Goal: Information Seeking & Learning: Learn about a topic

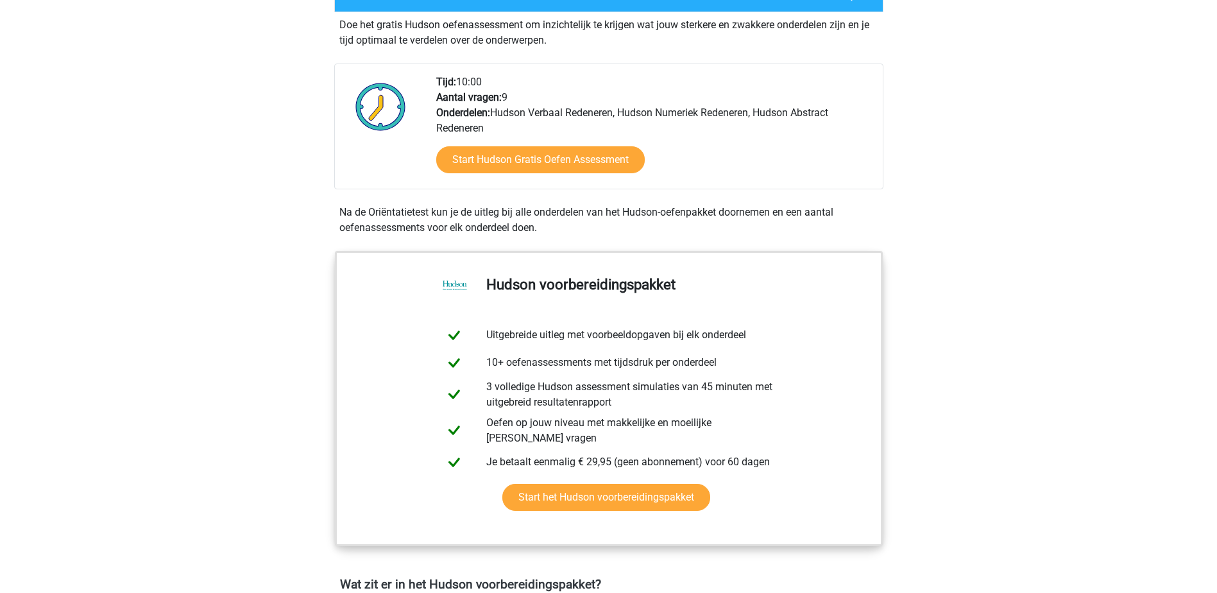
scroll to position [257, 0]
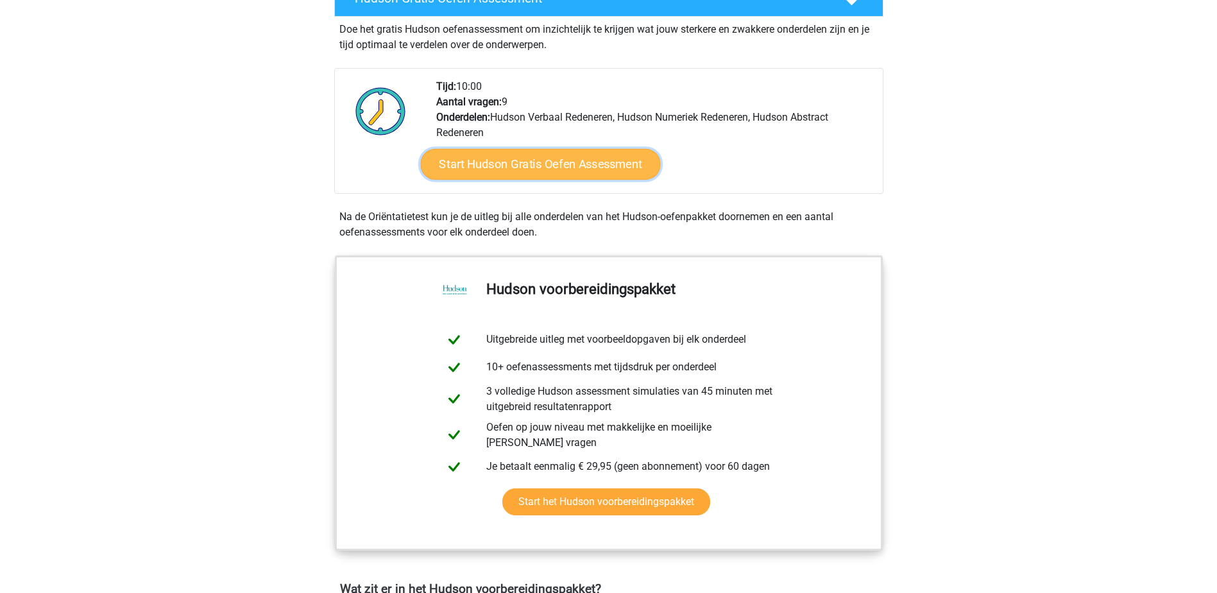
click at [568, 160] on link "Start Hudson Gratis Oefen Assessment" at bounding box center [540, 164] width 240 height 31
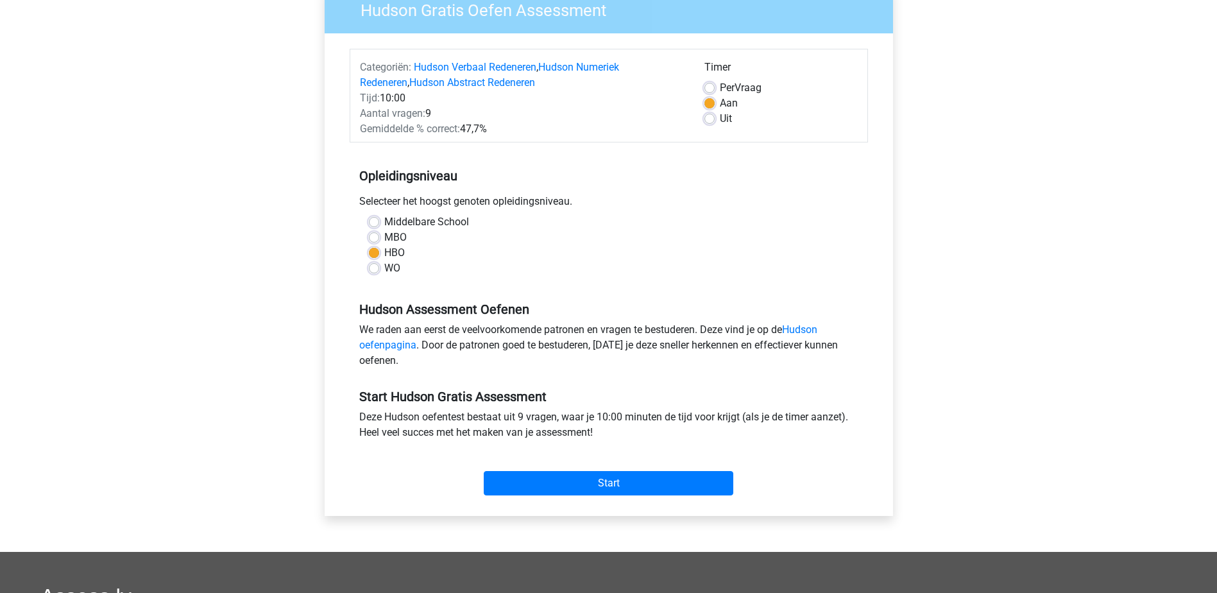
scroll to position [128, 0]
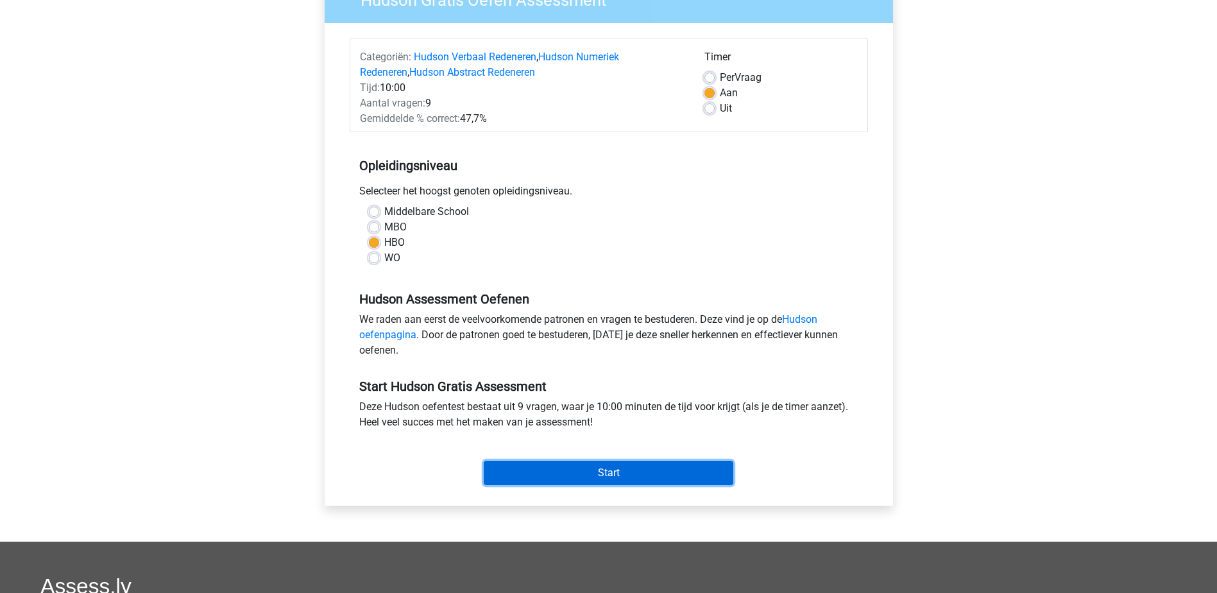
click at [605, 475] on input "Start" at bounding box center [608, 472] width 249 height 24
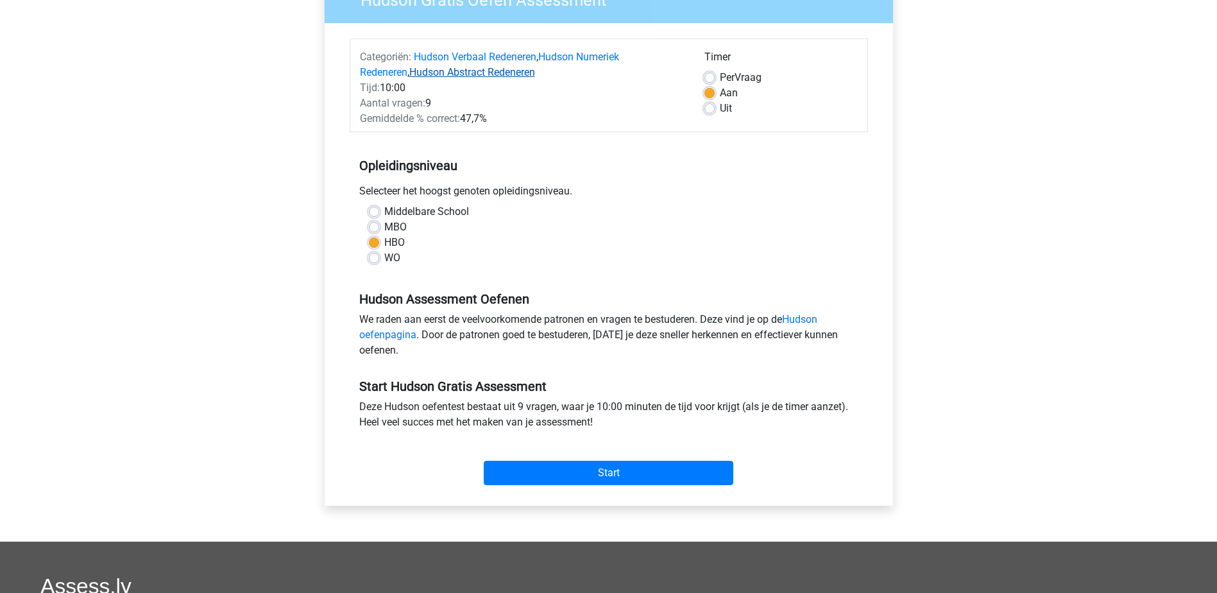
click at [453, 72] on link "Hudson Abstract Redeneren" at bounding box center [472, 72] width 126 height 12
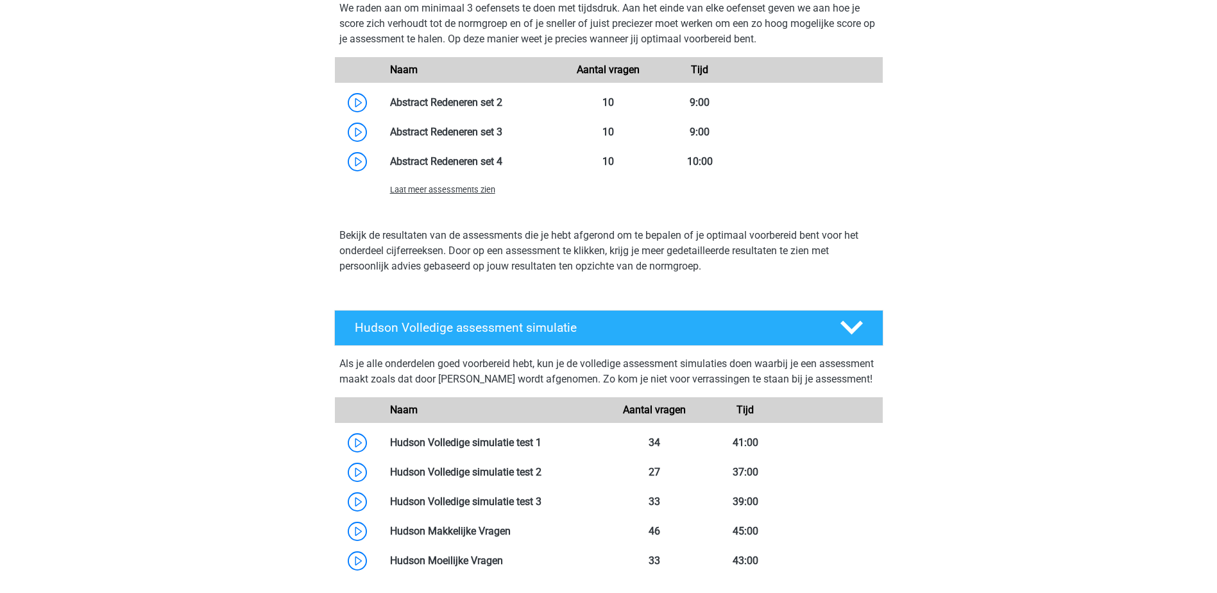
scroll to position [1211, 0]
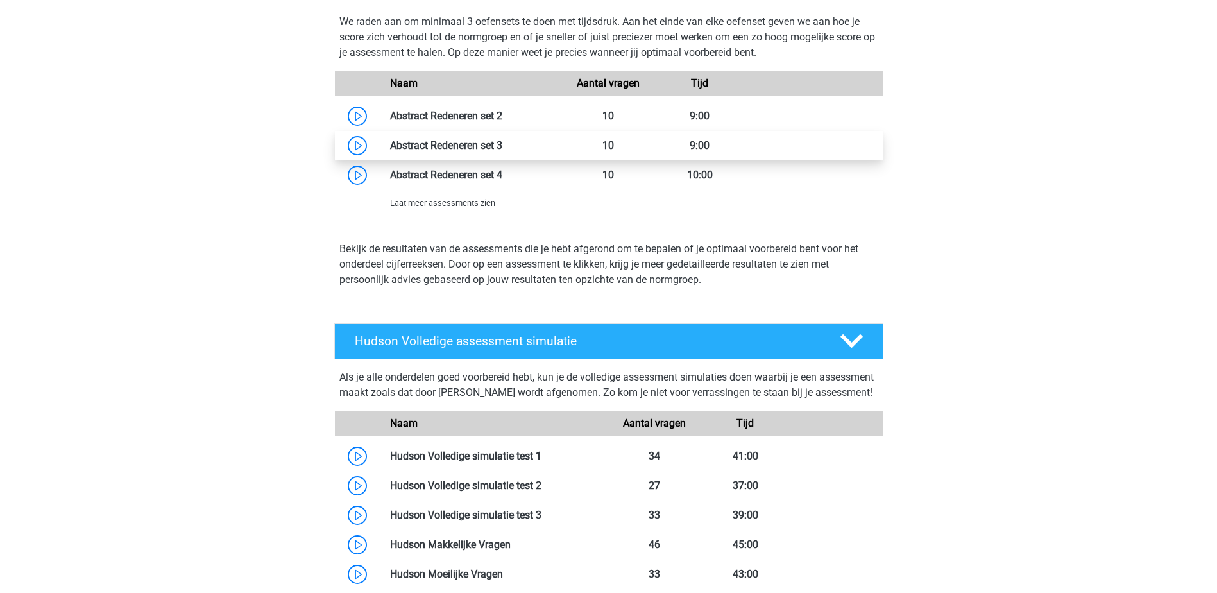
click at [502, 145] on link at bounding box center [502, 145] width 0 height 12
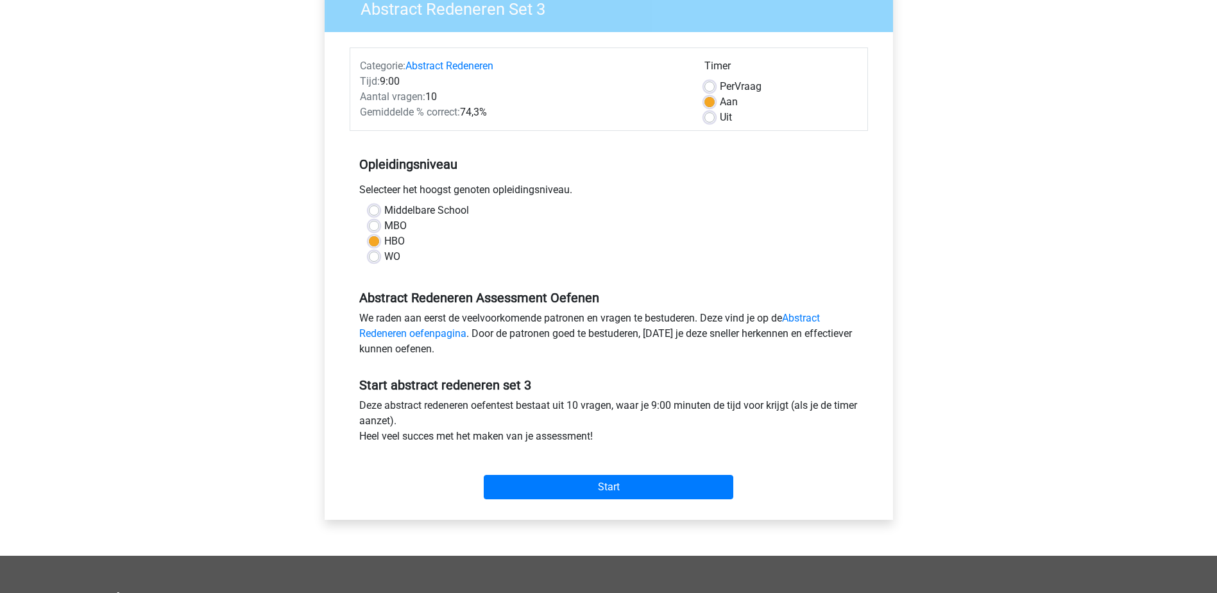
scroll to position [128, 0]
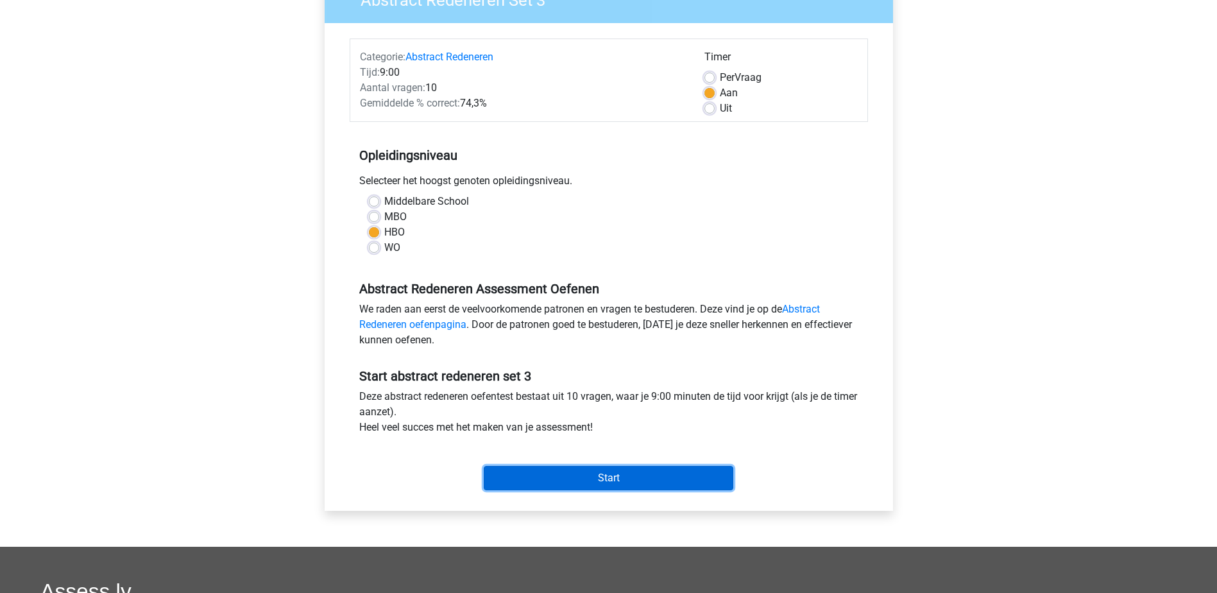
click at [608, 478] on input "Start" at bounding box center [608, 478] width 249 height 24
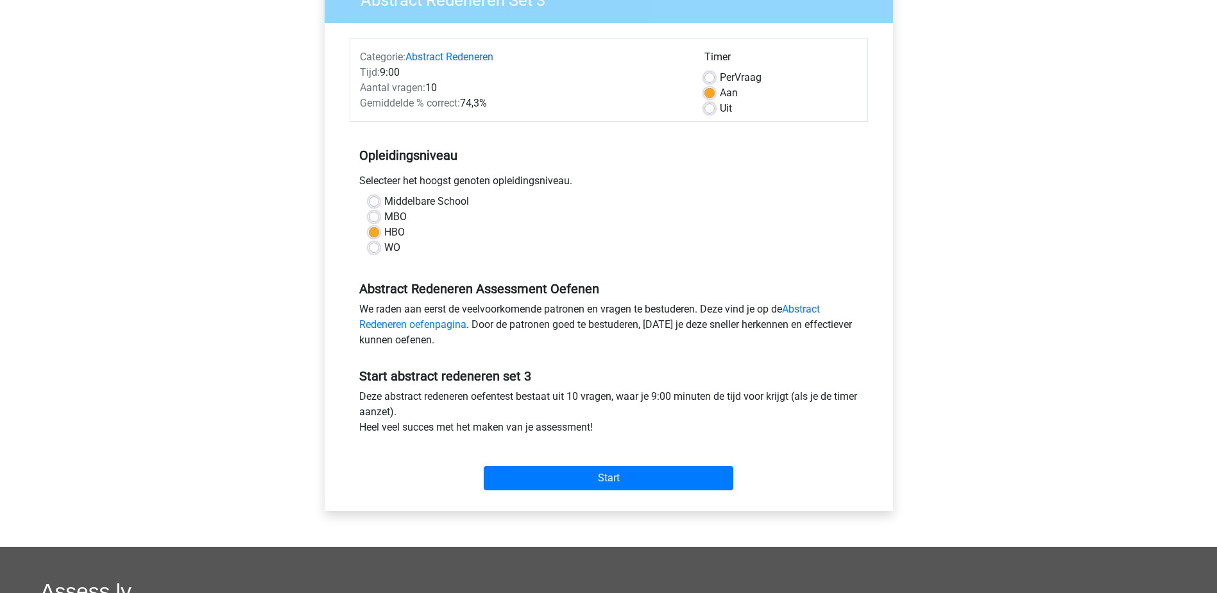
click at [384, 217] on label "MBO" at bounding box center [395, 216] width 22 height 15
click at [374, 217] on input "MBO" at bounding box center [374, 215] width 10 height 13
radio input "true"
click at [384, 233] on label "HBO" at bounding box center [394, 231] width 21 height 15
click at [376, 233] on input "HBO" at bounding box center [374, 230] width 10 height 13
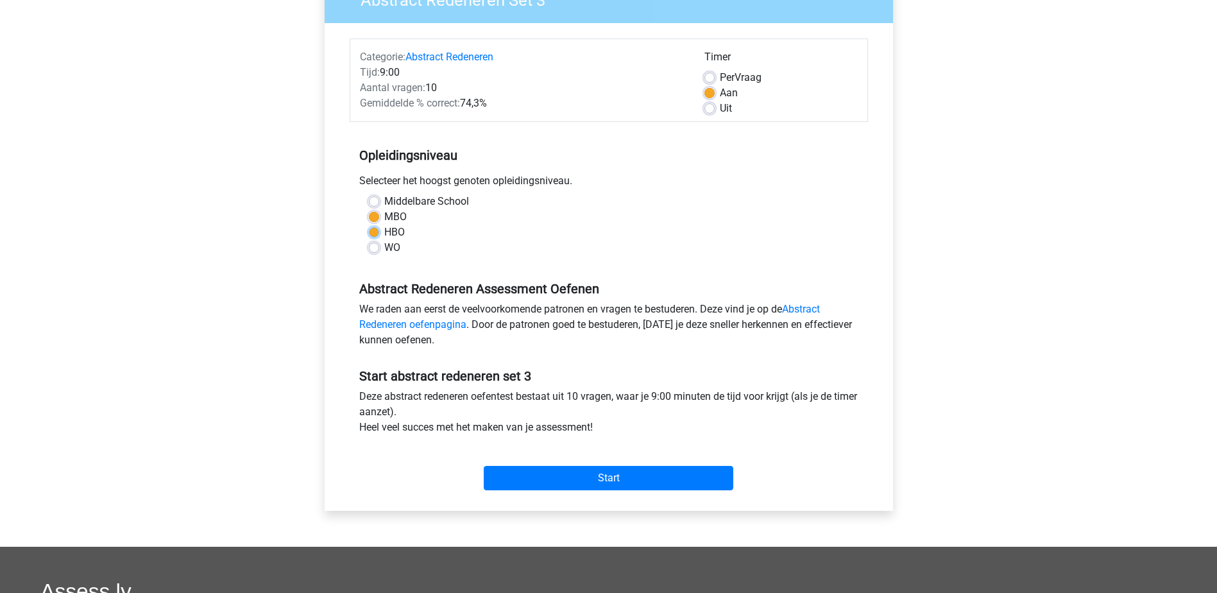
radio input "true"
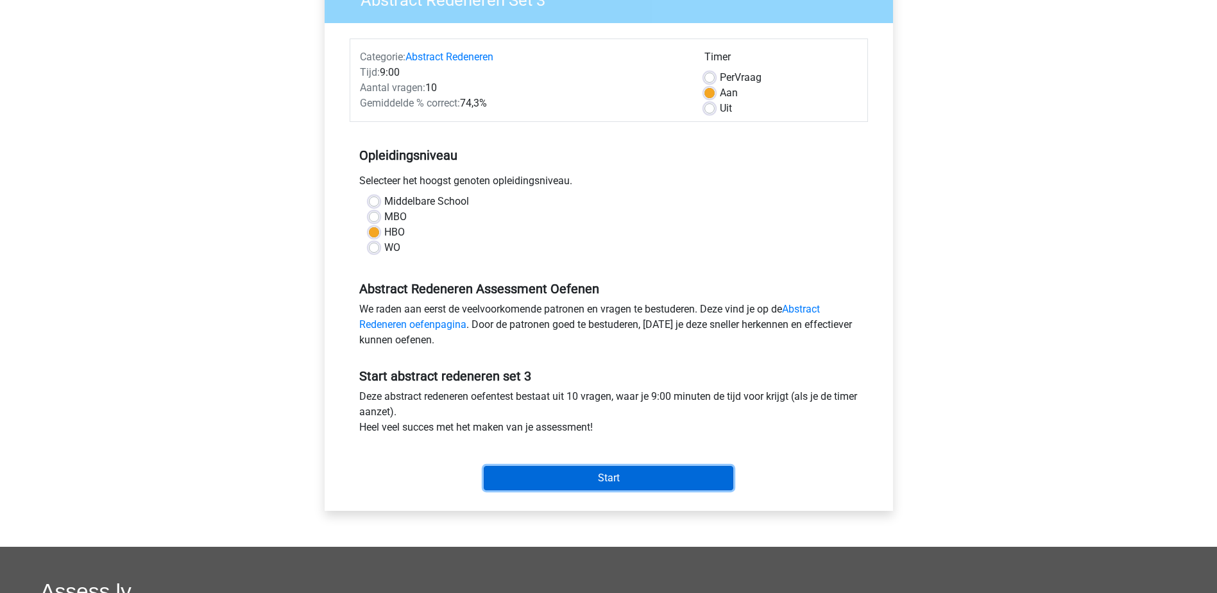
click at [606, 469] on input "Start" at bounding box center [608, 478] width 249 height 24
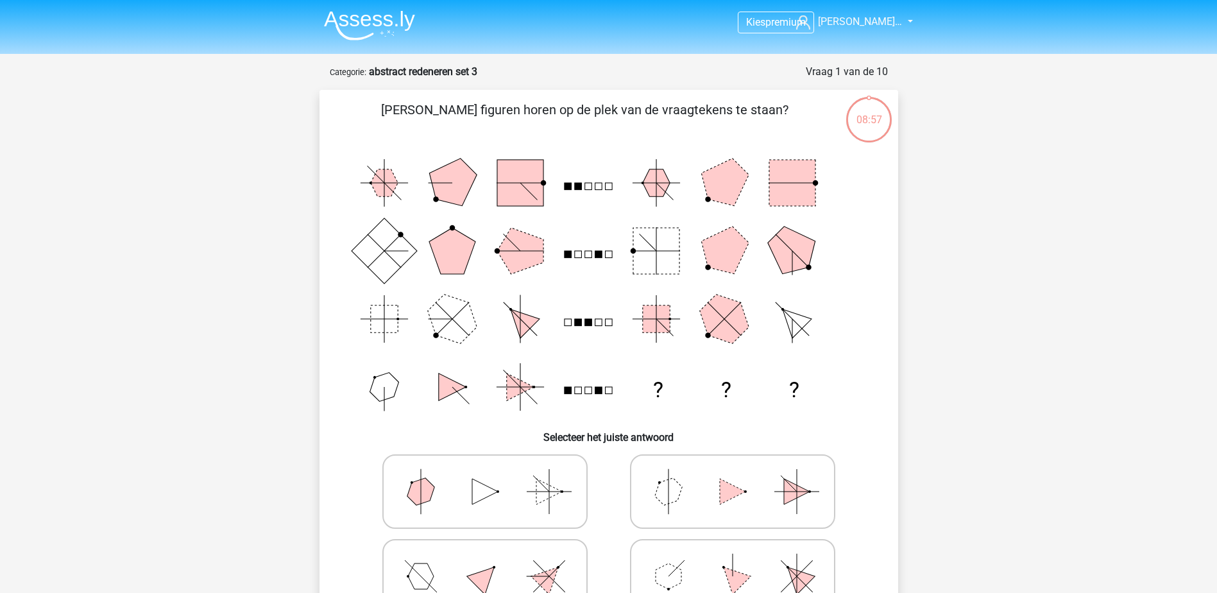
scroll to position [64, 0]
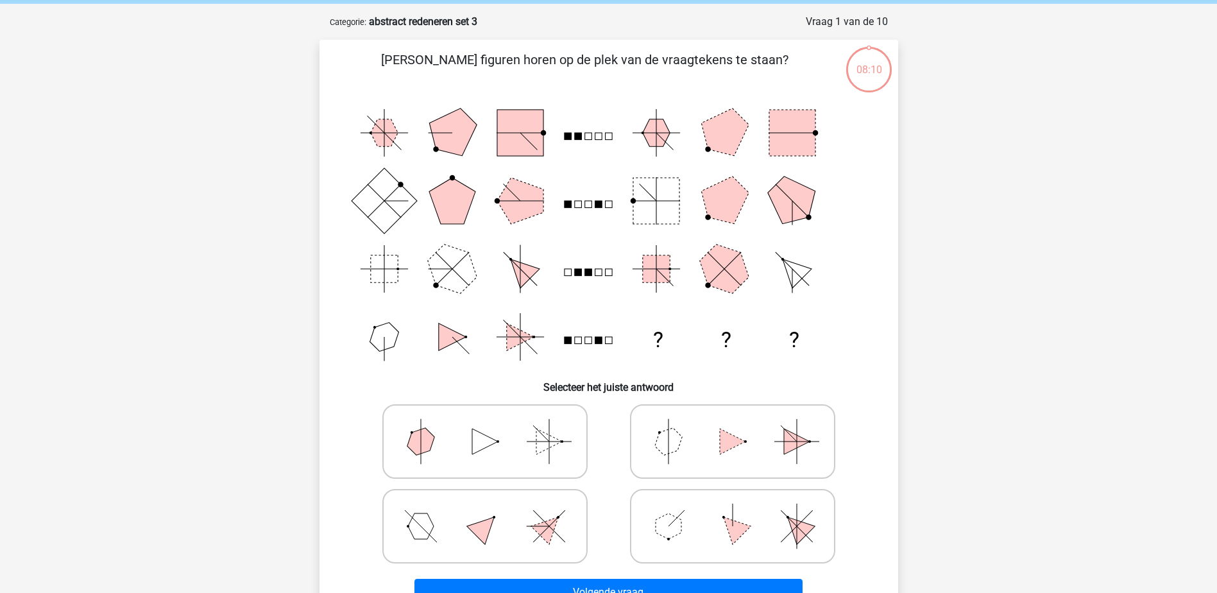
scroll to position [64, 0]
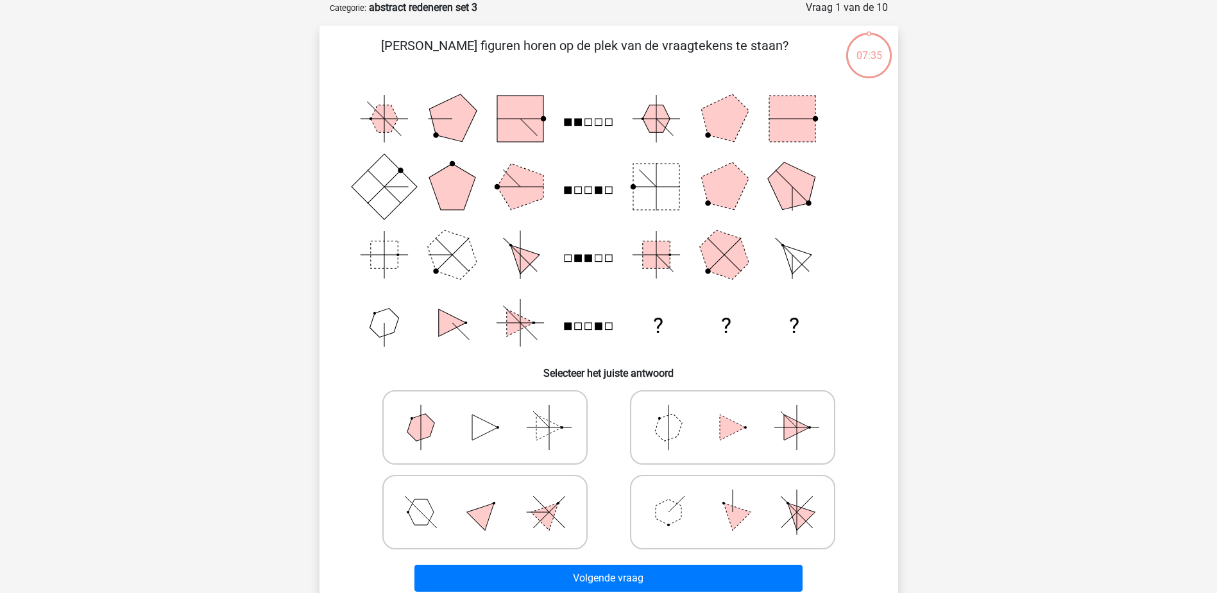
click at [743, 505] on icon at bounding box center [732, 512] width 192 height 64
click at [741, 496] on input "radio" at bounding box center [736, 491] width 8 height 8
radio input "true"
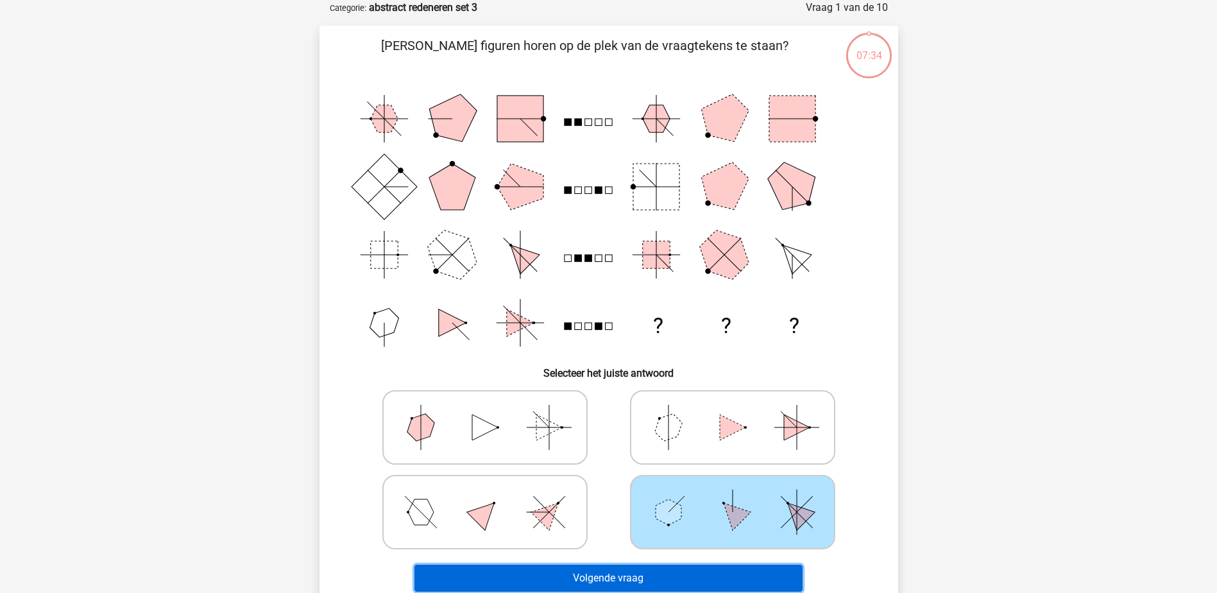
click at [662, 580] on button "Volgende vraag" at bounding box center [608, 577] width 388 height 27
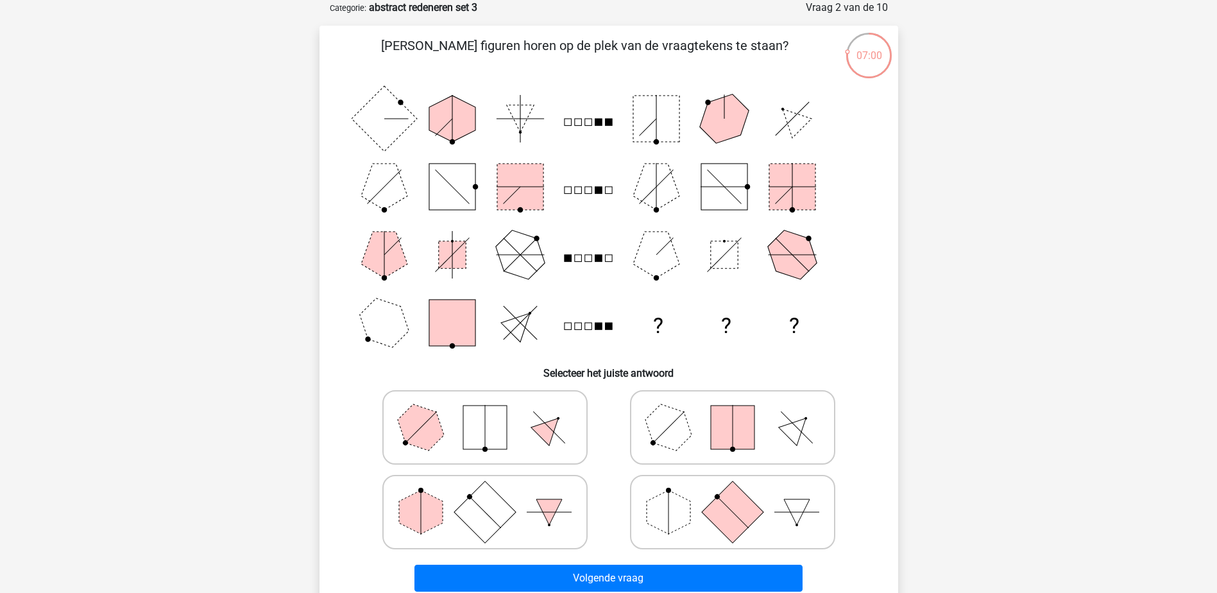
click at [729, 505] on rect at bounding box center [732, 511] width 62 height 62
click at [732, 496] on input "radio" at bounding box center [736, 491] width 8 height 8
radio input "true"
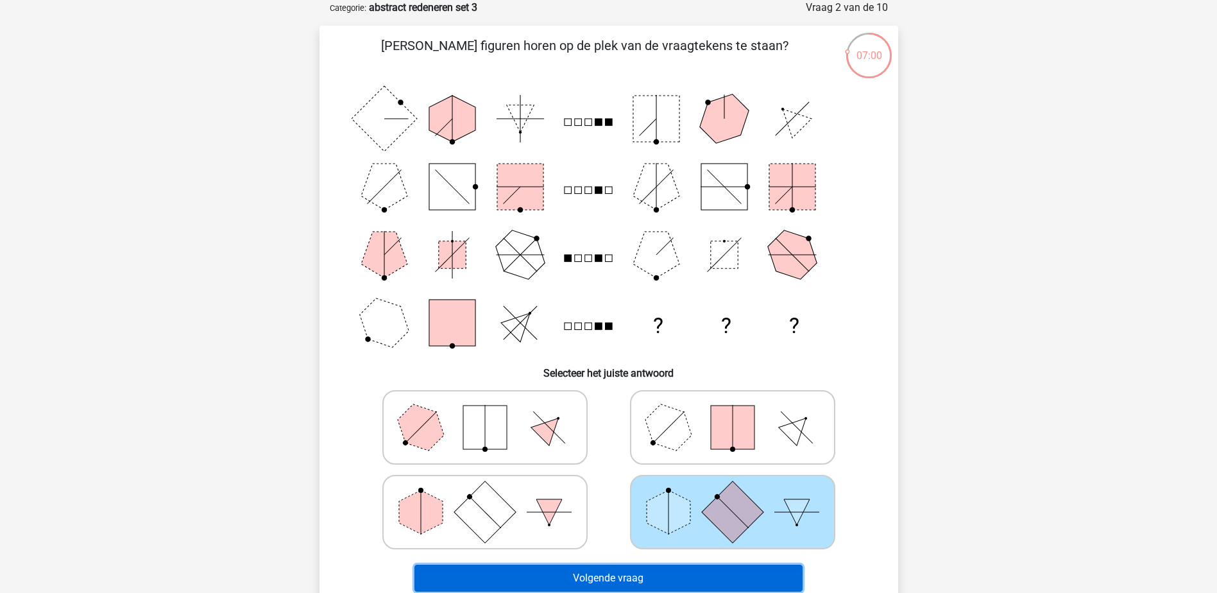
click at [692, 577] on button "Volgende vraag" at bounding box center [608, 577] width 388 height 27
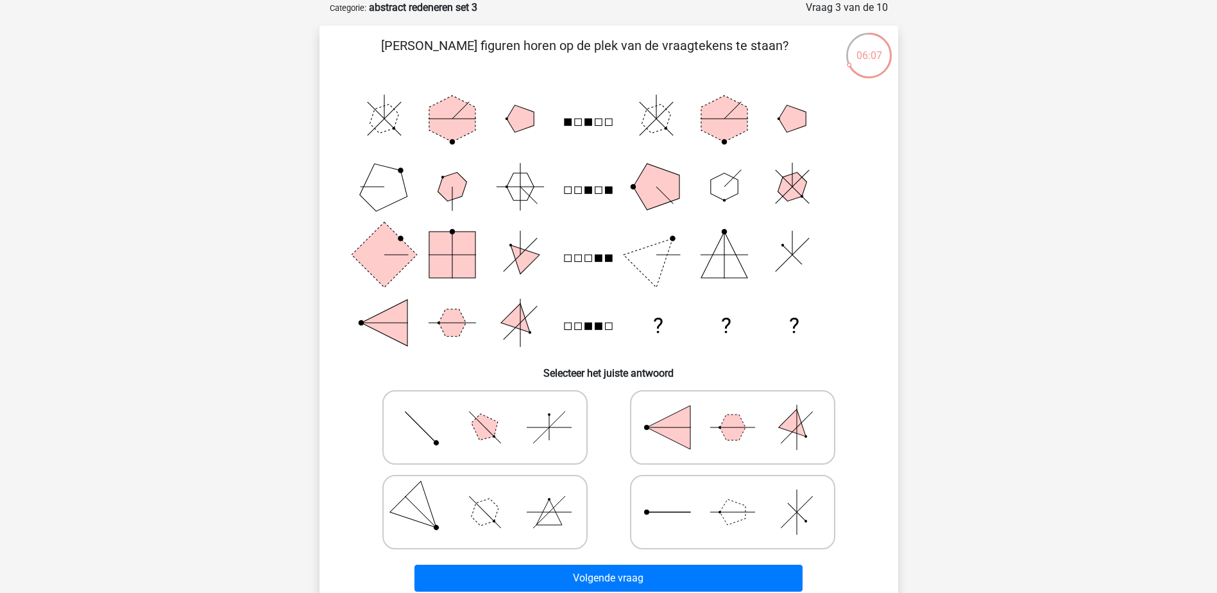
click at [506, 414] on icon at bounding box center [485, 427] width 192 height 64
click at [493, 411] on input "radio" at bounding box center [489, 407] width 8 height 8
radio input "true"
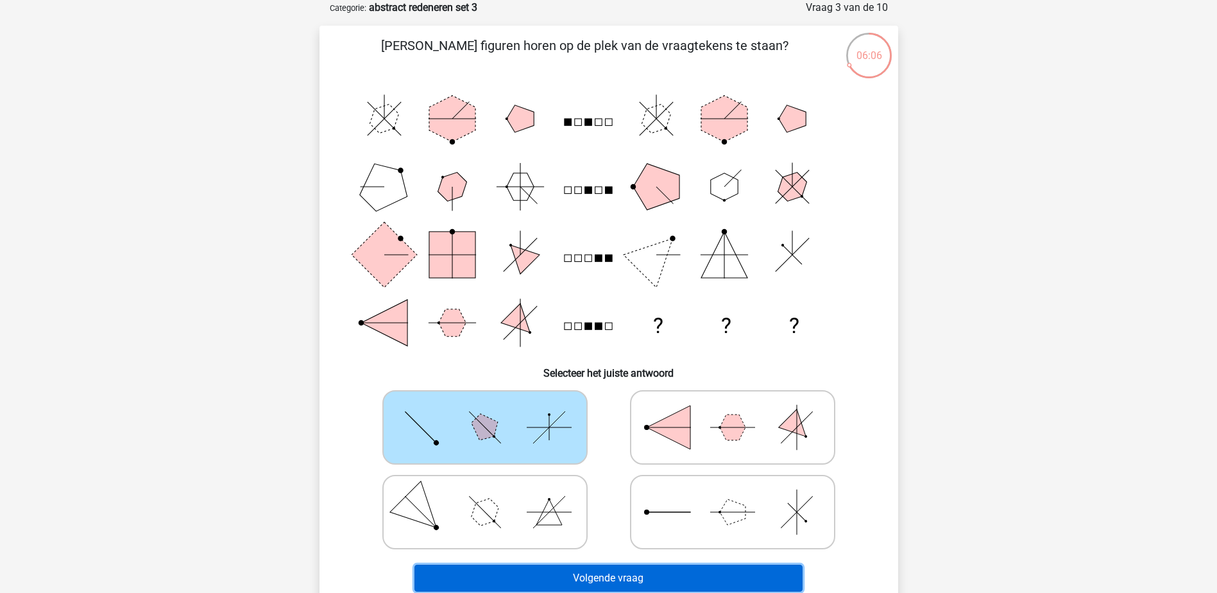
click at [631, 573] on button "Volgende vraag" at bounding box center [608, 577] width 388 height 27
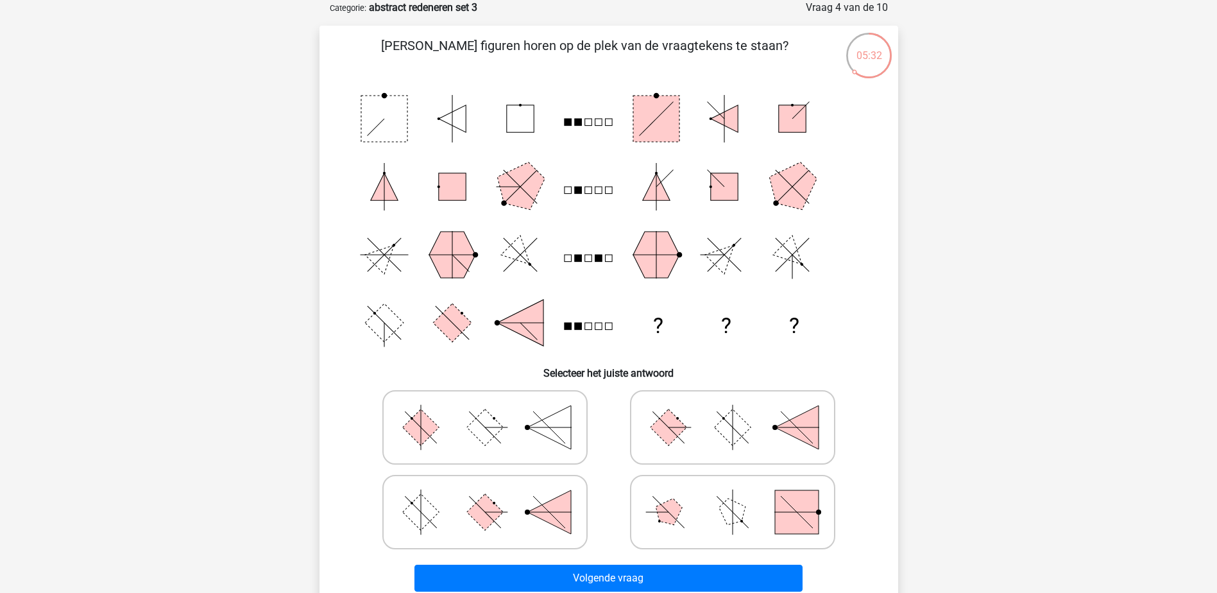
click at [498, 417] on icon at bounding box center [485, 427] width 192 height 64
click at [493, 411] on input "radio" at bounding box center [489, 407] width 8 height 8
radio input "true"
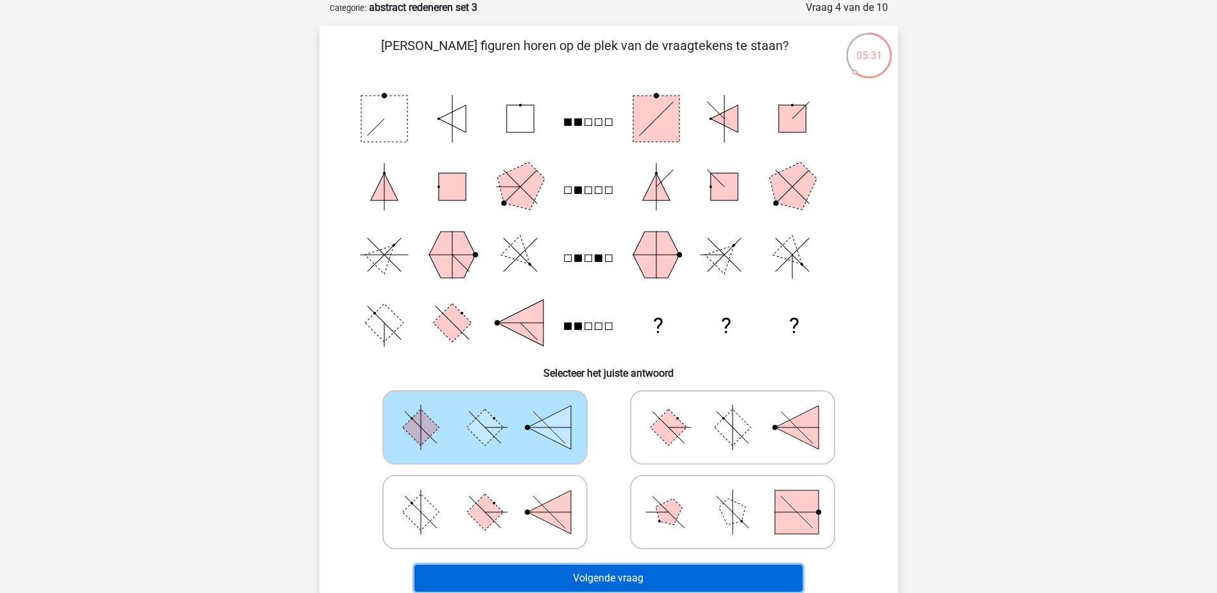
click at [662, 580] on button "Volgende vraag" at bounding box center [608, 577] width 388 height 27
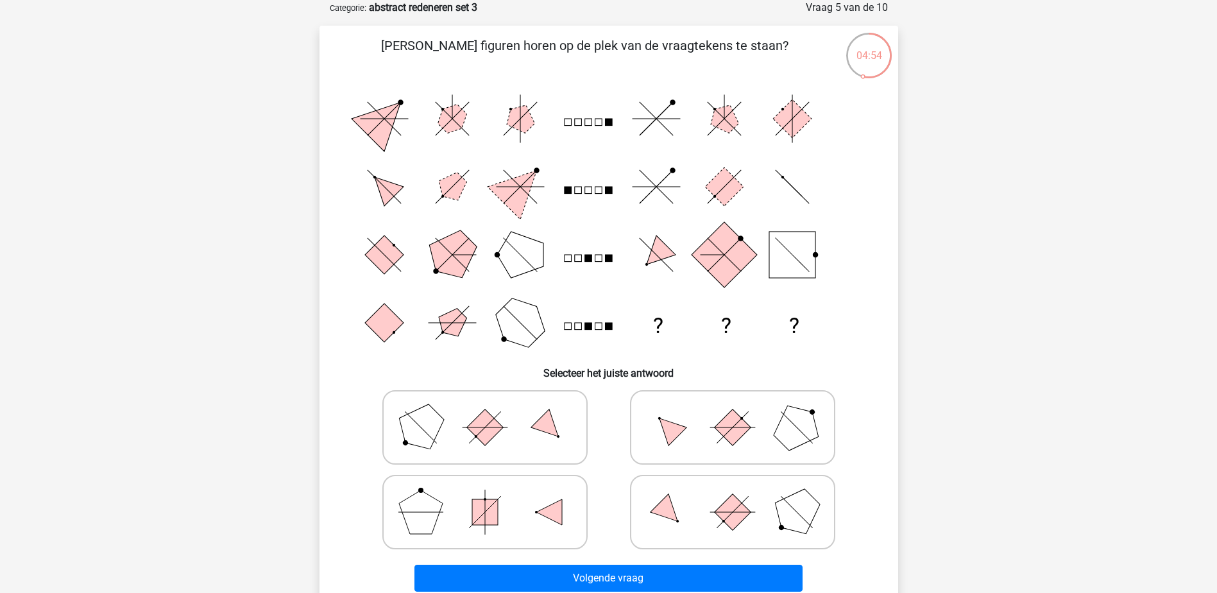
click at [737, 430] on rect at bounding box center [732, 427] width 37 height 37
click at [737, 411] on input "radio" at bounding box center [736, 407] width 8 height 8
radio input "true"
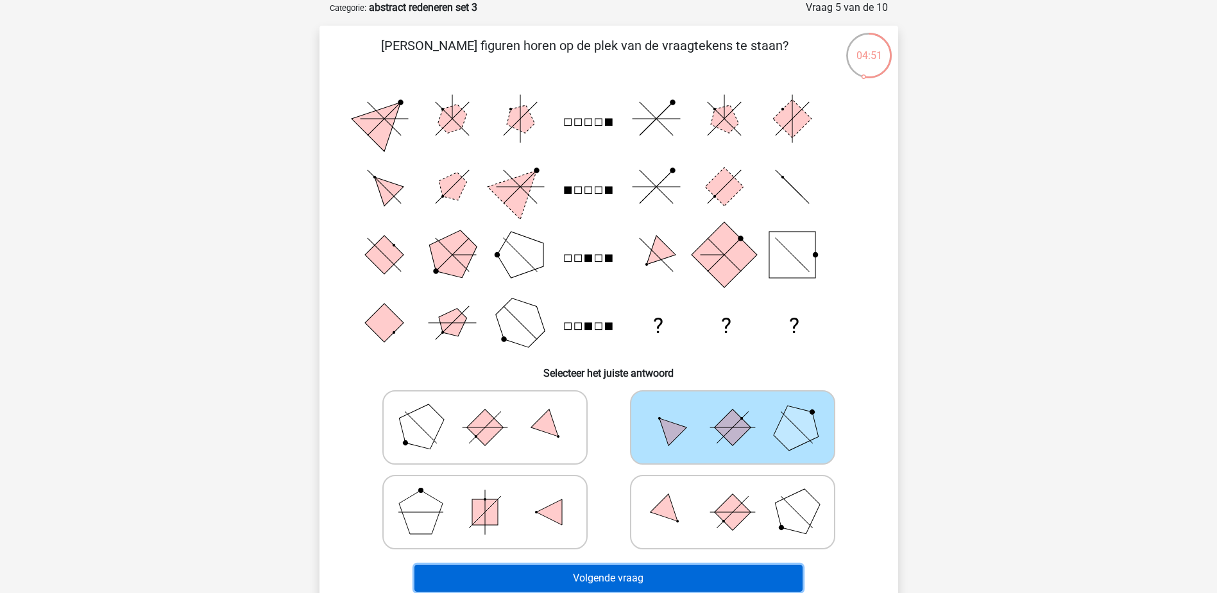
click at [665, 575] on button "Volgende vraag" at bounding box center [608, 577] width 388 height 27
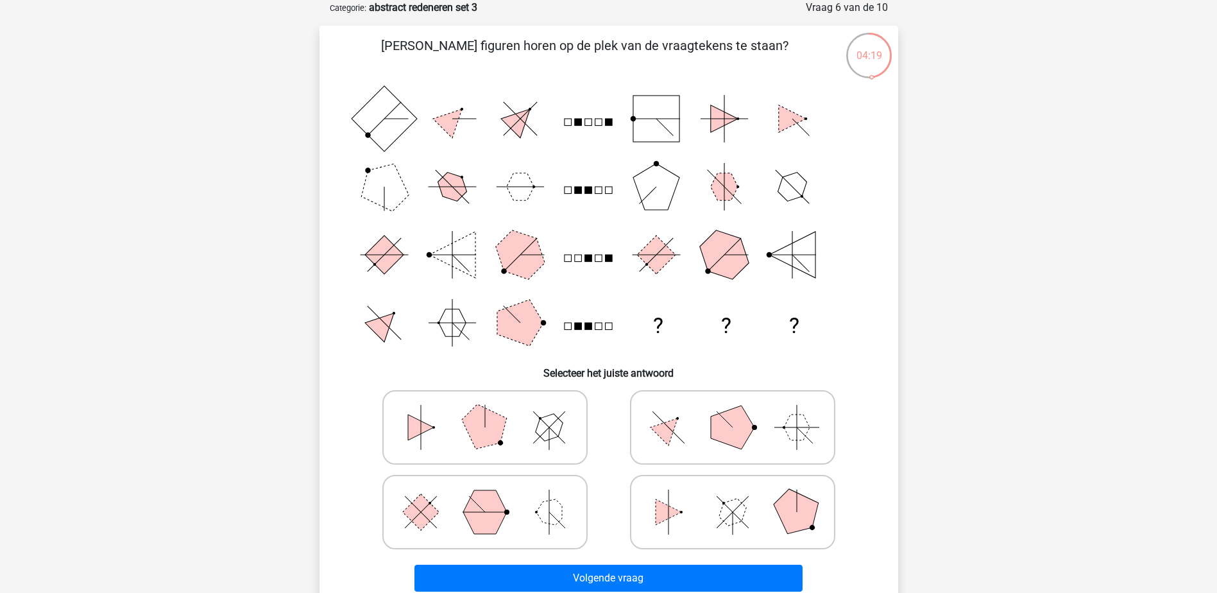
click at [736, 508] on polygon at bounding box center [732, 511] width 37 height 37
click at [736, 496] on input "radio" at bounding box center [736, 491] width 8 height 8
radio input "true"
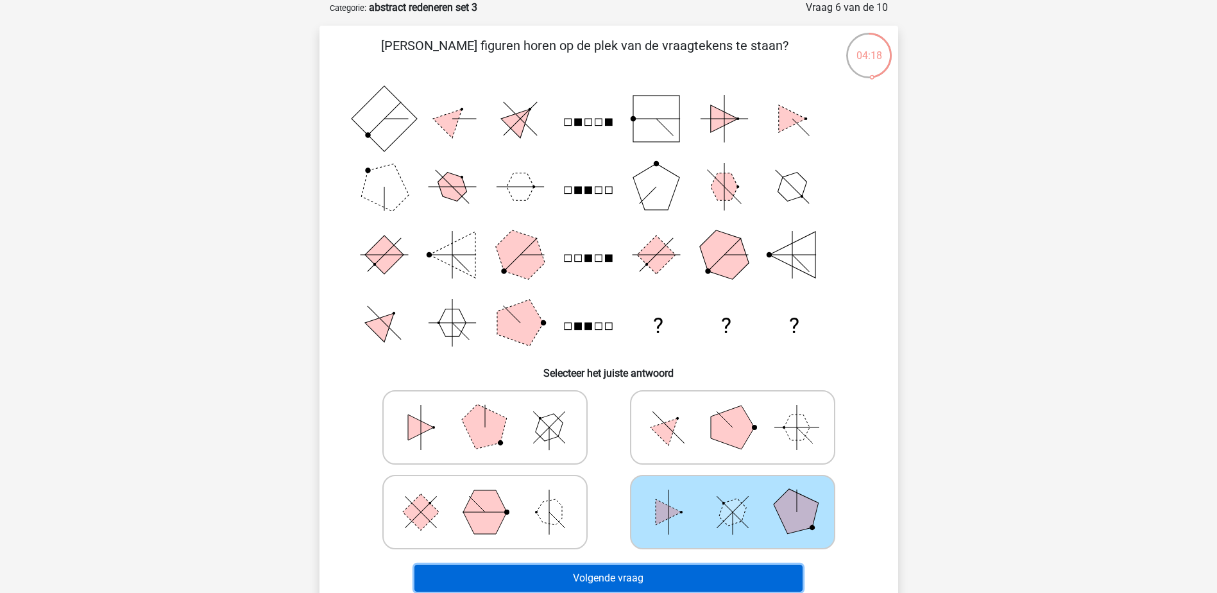
click at [688, 575] on button "Volgende vraag" at bounding box center [608, 577] width 388 height 27
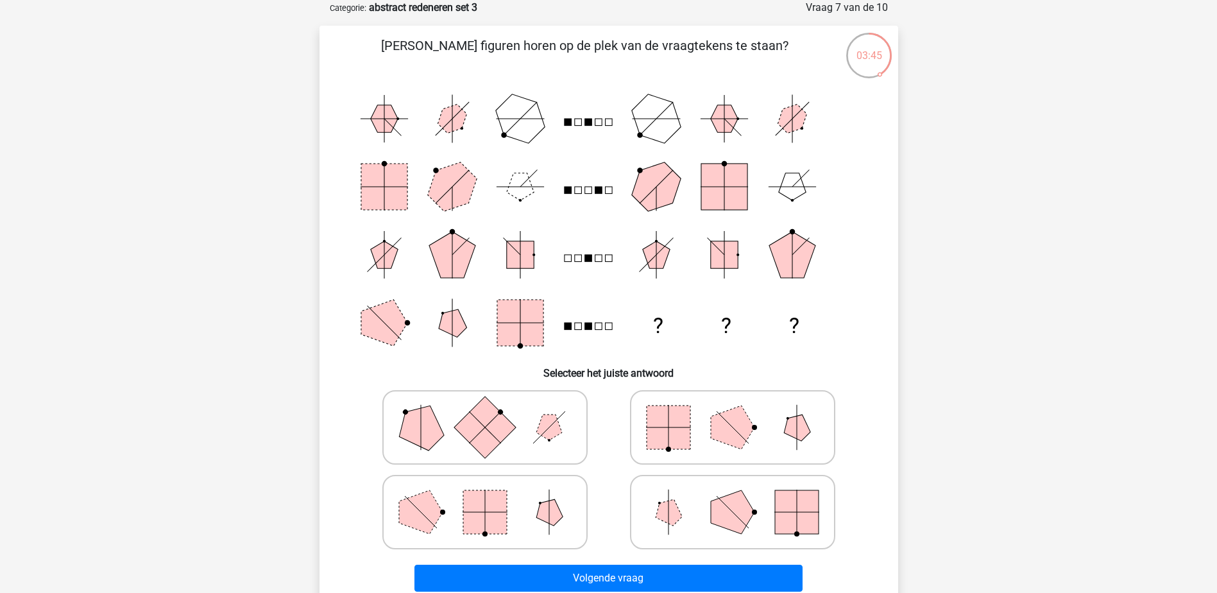
click at [734, 427] on polygon at bounding box center [733, 427] width 44 height 44
click at [734, 411] on input "radio" at bounding box center [736, 407] width 8 height 8
radio input "true"
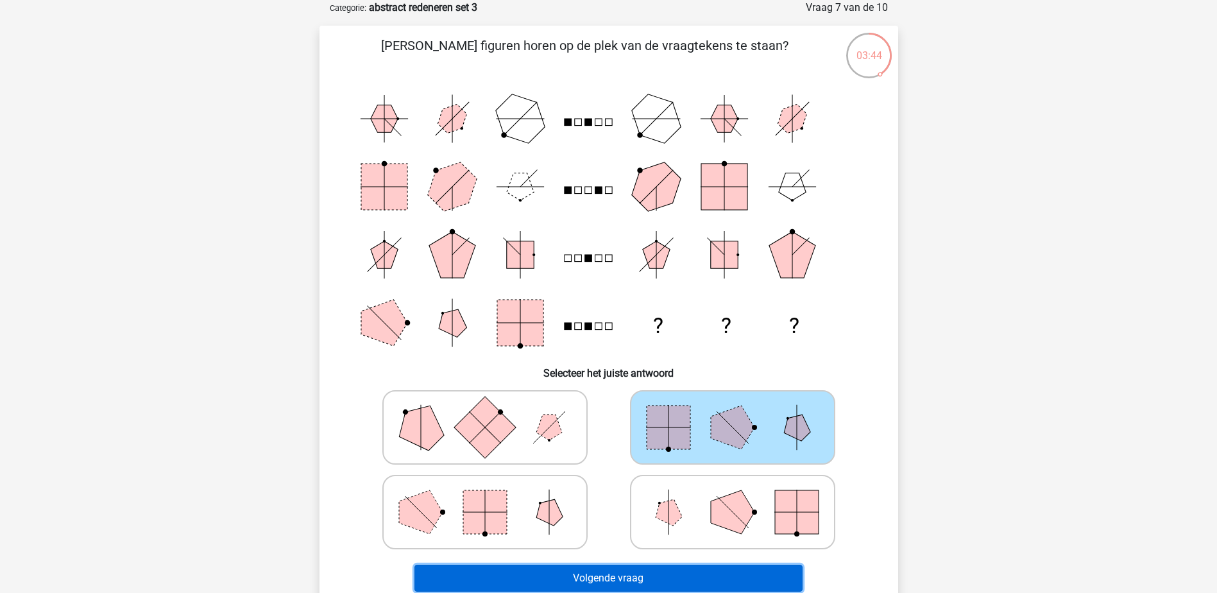
click at [640, 573] on button "Volgende vraag" at bounding box center [608, 577] width 388 height 27
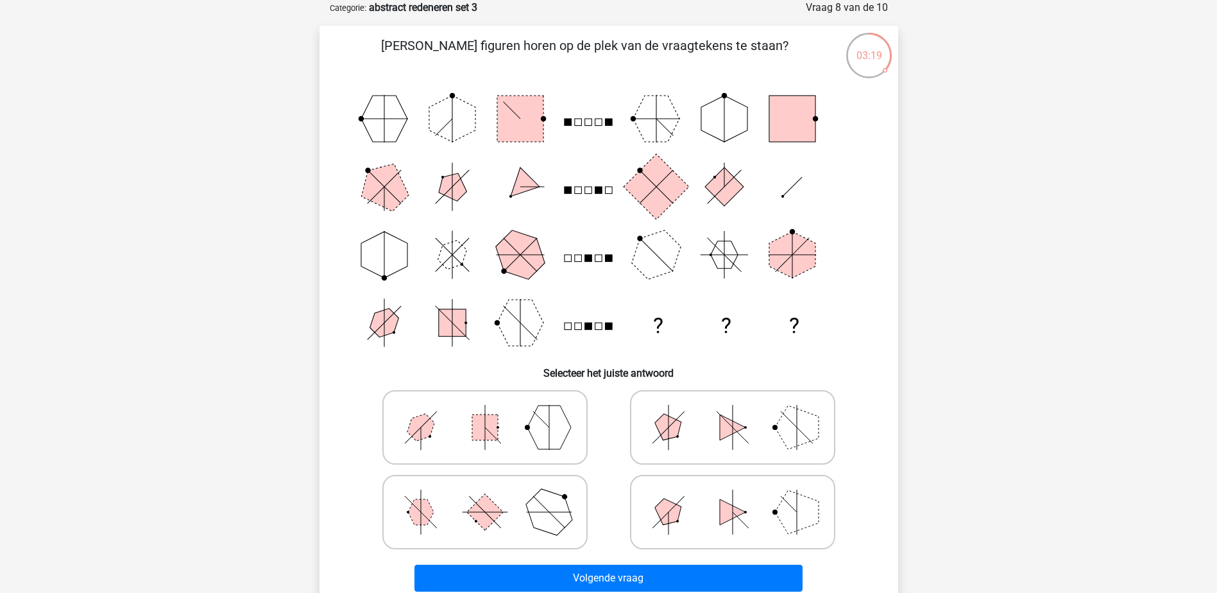
click at [478, 512] on rect at bounding box center [484, 511] width 37 height 37
click at [485, 496] on input "radio" at bounding box center [489, 491] width 8 height 8
radio input "true"
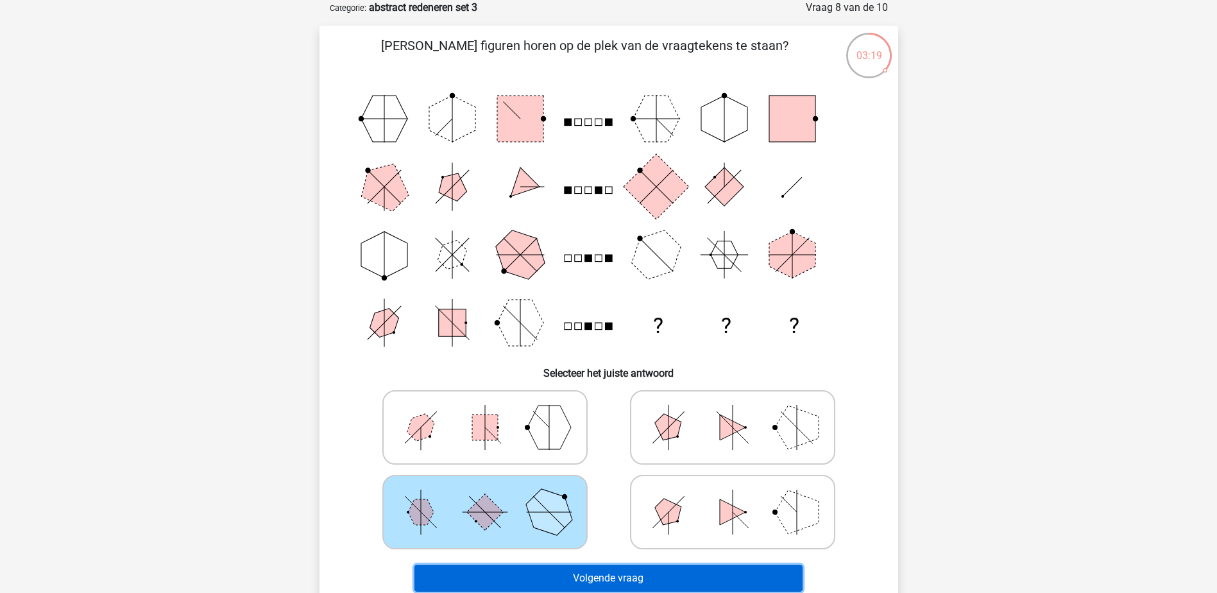
click at [614, 573] on button "Volgende vraag" at bounding box center [608, 577] width 388 height 27
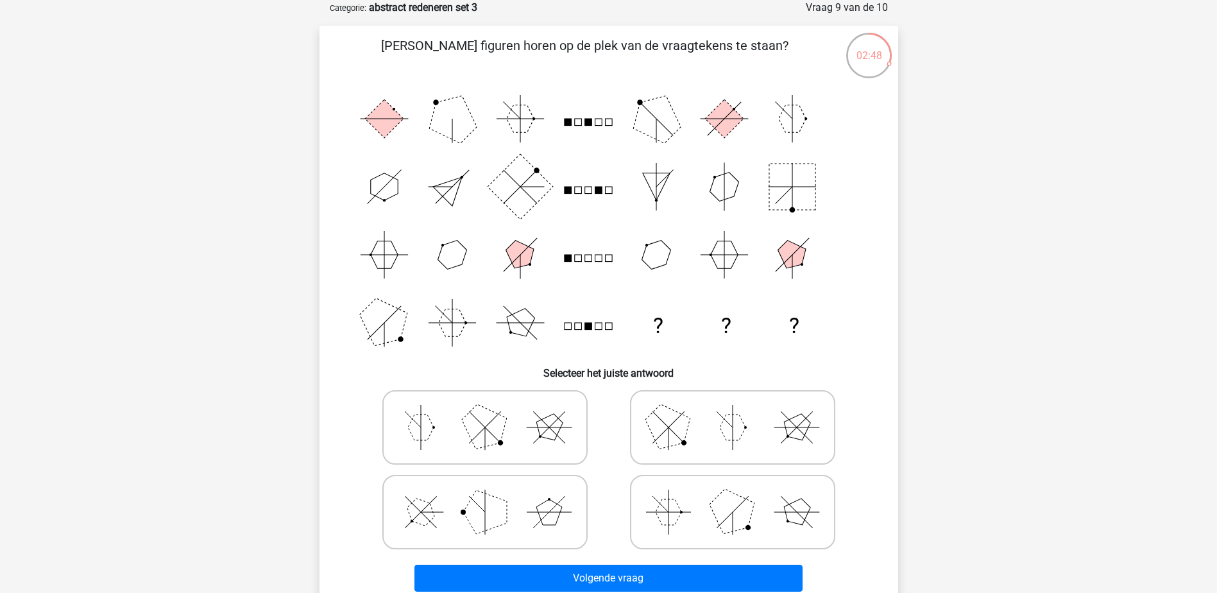
click at [695, 434] on icon at bounding box center [732, 427] width 192 height 64
click at [732, 411] on input "radio" at bounding box center [736, 407] width 8 height 8
radio input "true"
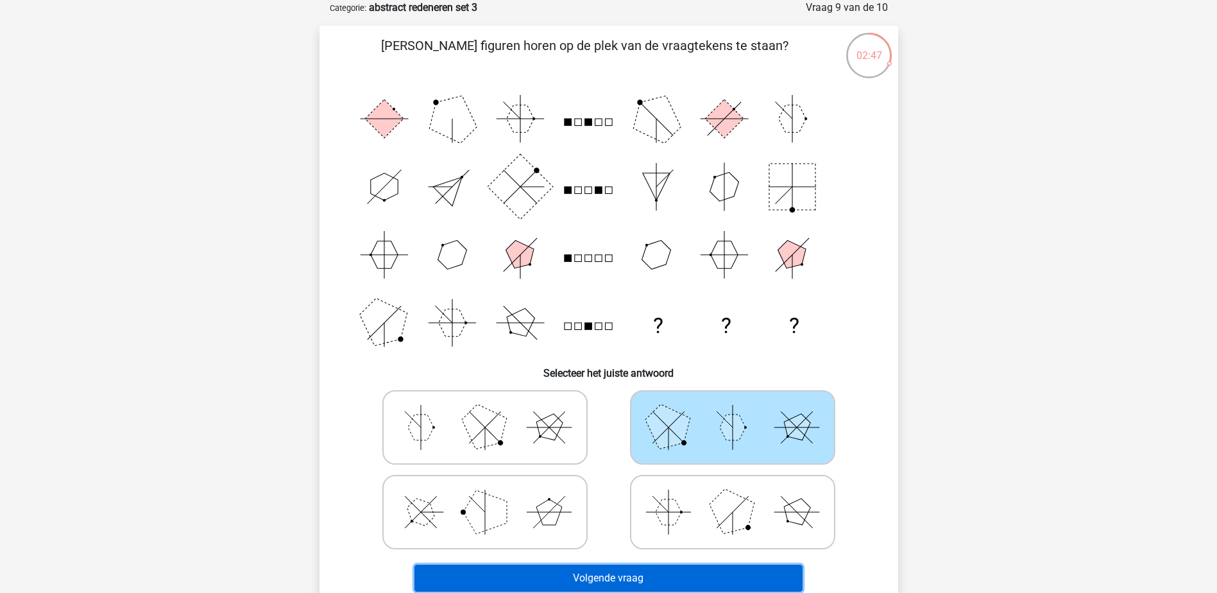
click at [642, 575] on button "Volgende vraag" at bounding box center [608, 577] width 388 height 27
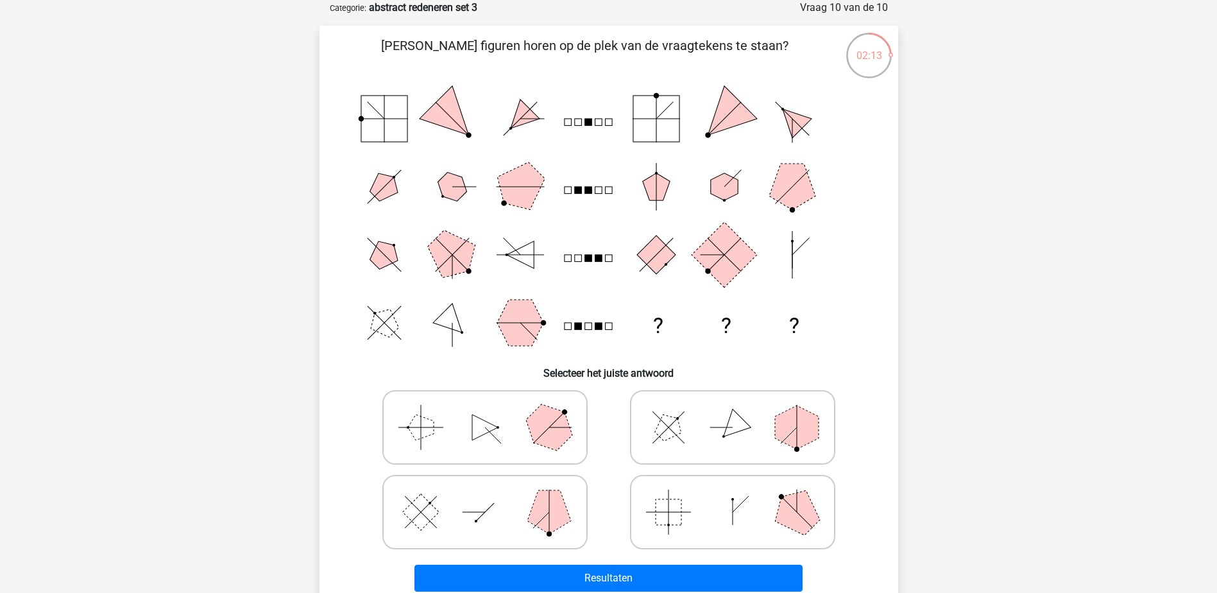
click at [437, 419] on icon at bounding box center [485, 427] width 192 height 64
click at [485, 411] on input "radio" at bounding box center [489, 407] width 8 height 8
radio input "true"
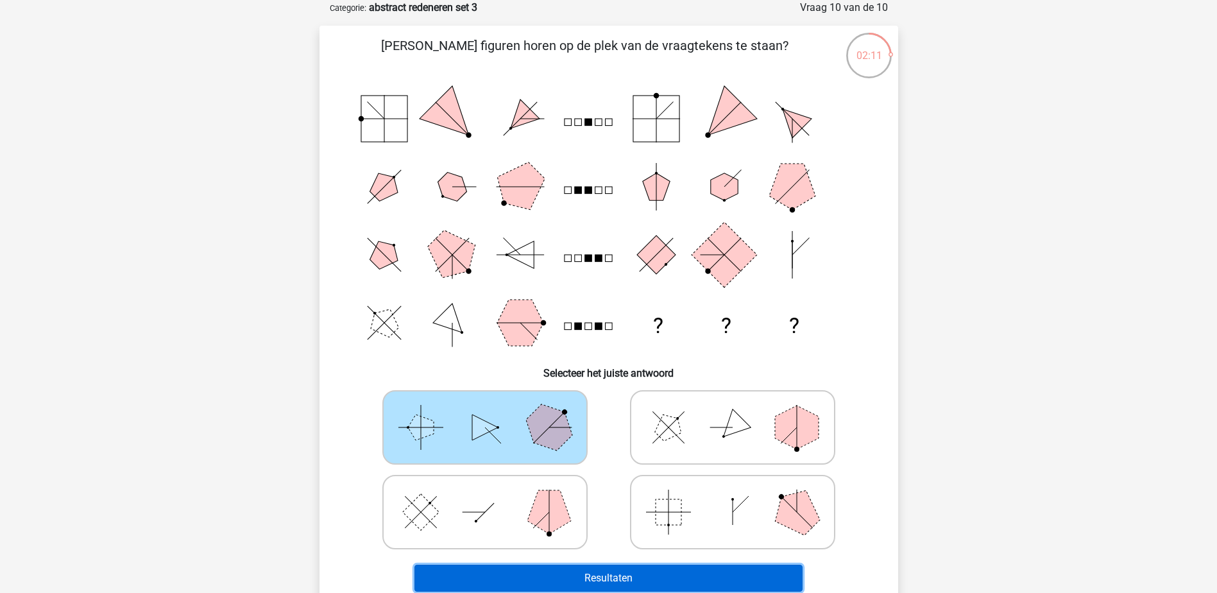
click at [612, 578] on button "Resultaten" at bounding box center [608, 577] width 388 height 27
